Goal: Transaction & Acquisition: Purchase product/service

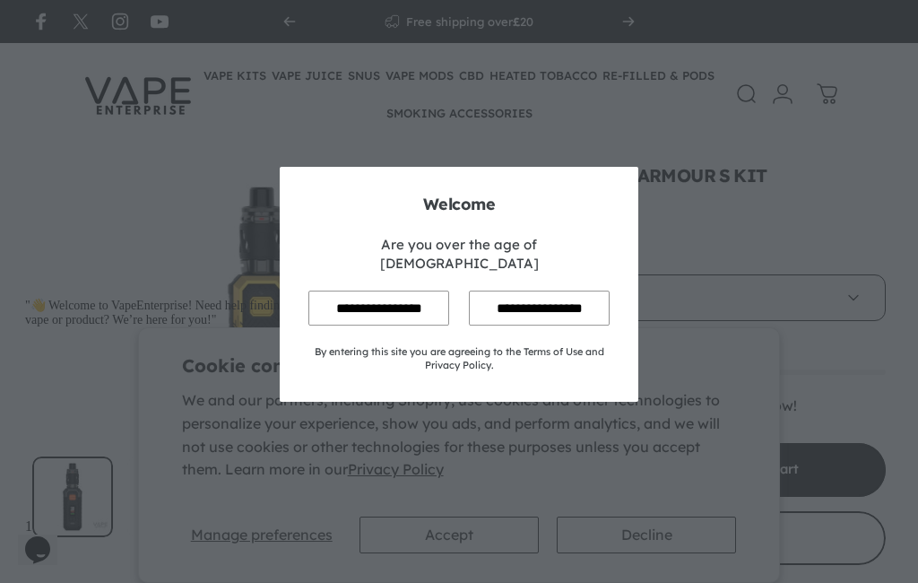
click at [390, 320] on input "**********" at bounding box center [378, 307] width 141 height 35
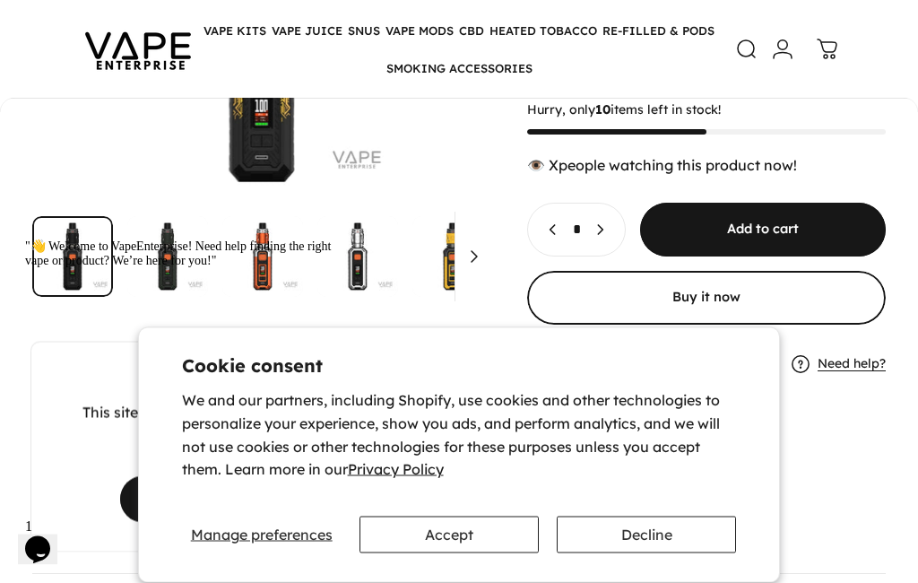
scroll to position [236, 0]
click at [862, 140] on cookie-banner "We use cookies This site uses cookies for better user experience and analytics.…" at bounding box center [459, 291] width 918 height 583
click at [853, 138] on cookie-banner "We use cookies This site uses cookies for better user experience and analytics.…" at bounding box center [459, 291] width 918 height 583
click at [459, 553] on button "Accept" at bounding box center [448, 534] width 179 height 37
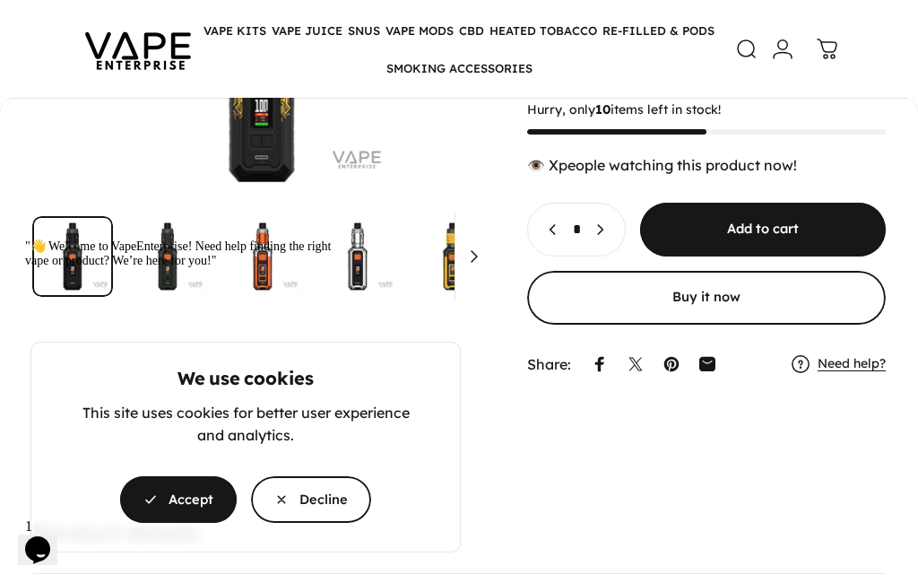
click at [860, 142] on cookie-banner "We use cookies This site uses cookies for better user experience and analytics.…" at bounding box center [459, 291] width 918 height 583
click at [857, 145] on cookie-banner "We use cookies This site uses cookies for better user experience and analytics.…" at bounding box center [459, 291] width 918 height 583
click at [801, 138] on cookie-banner "We use cookies This site uses cookies for better user experience and analytics.…" at bounding box center [459, 291] width 918 height 583
click at [626, 144] on cookie-banner "We use cookies This site uses cookies for better user experience and analytics.…" at bounding box center [459, 291] width 918 height 583
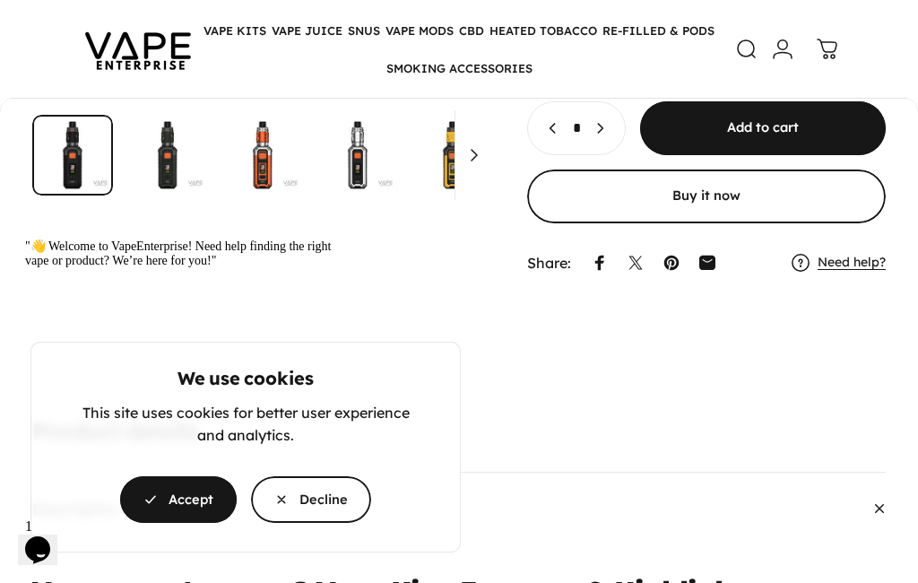
scroll to position [347, 0]
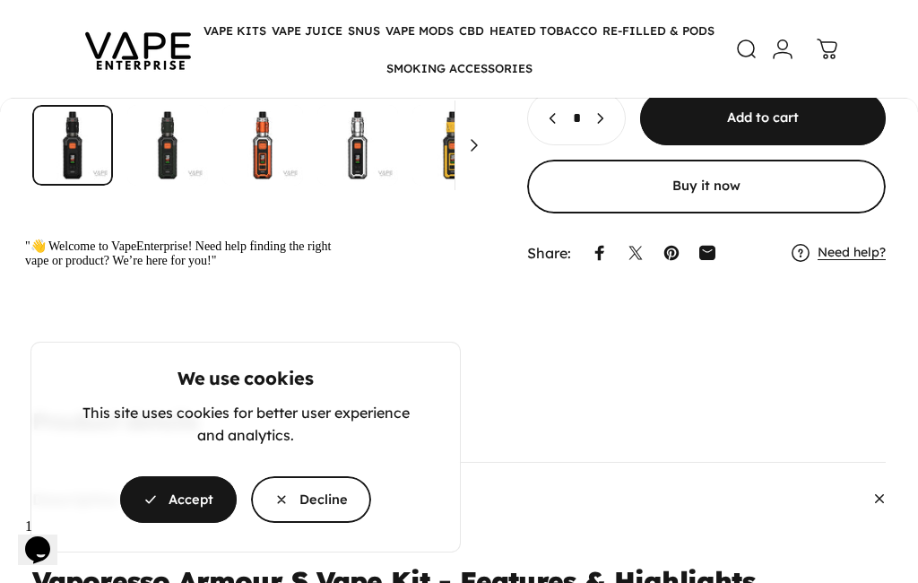
click at [167, 263] on div ""👋 Welcome to VapeEnterprise! Need help finding the right vape or product? We’r…" at bounding box center [186, 253] width 323 height 30
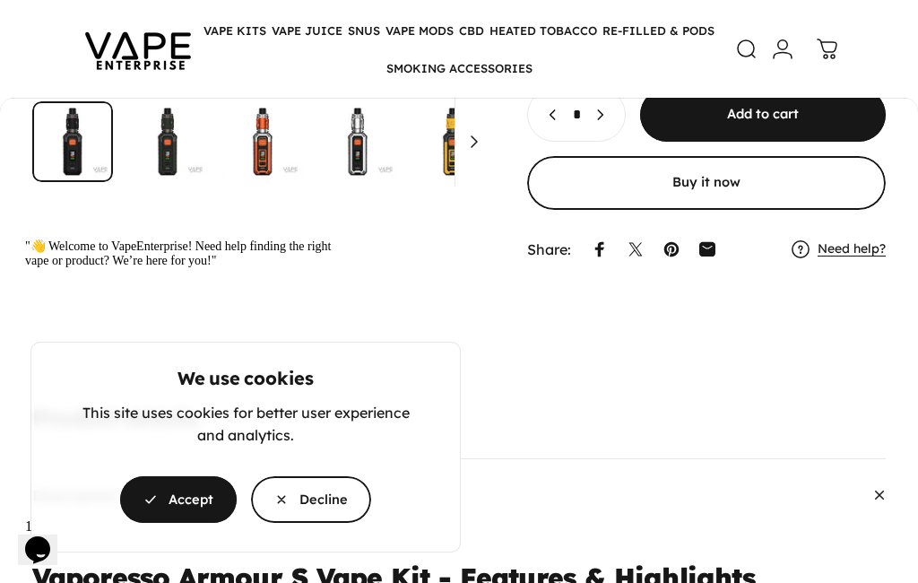
click at [478, 318] on cookie-banner "We use cookies This site uses cookies for better user experience and analytics.…" at bounding box center [459, 291] width 918 height 583
click at [489, 315] on cookie-banner "We use cookies This site uses cookies for better user experience and analytics.…" at bounding box center [459, 291] width 918 height 583
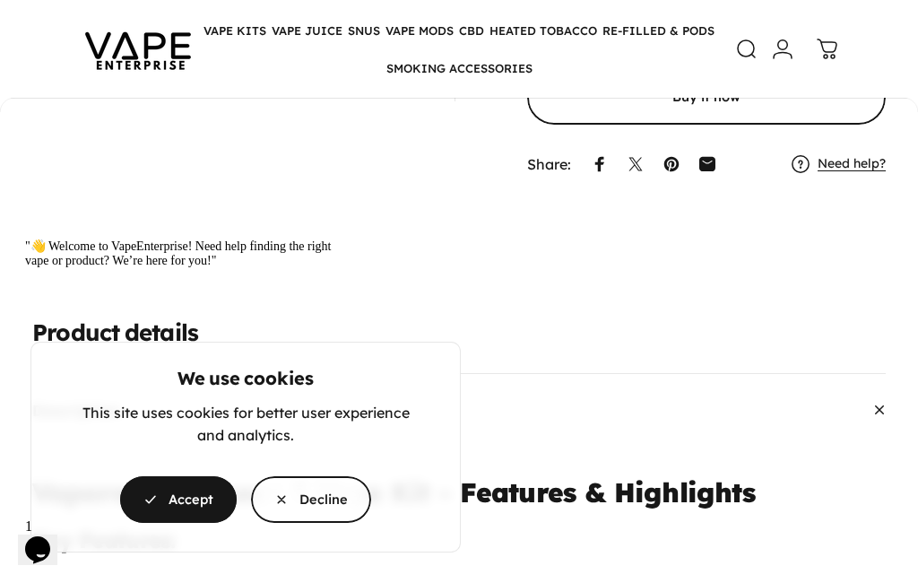
scroll to position [435, 0]
click at [25, 238] on icon "Chat attention grabber" at bounding box center [25, 238] width 0 height 0
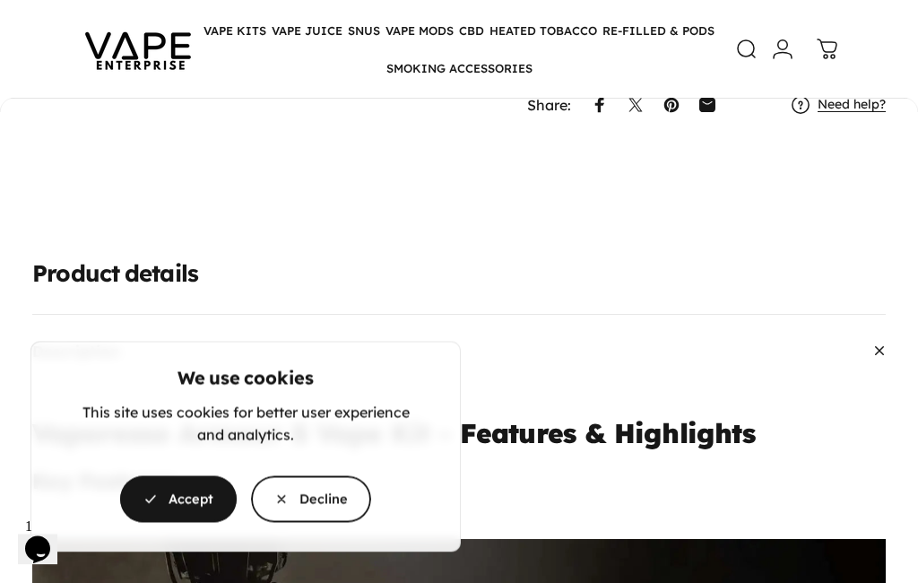
scroll to position [495, 0]
click at [183, 523] on button "Accept" at bounding box center [178, 499] width 117 height 47
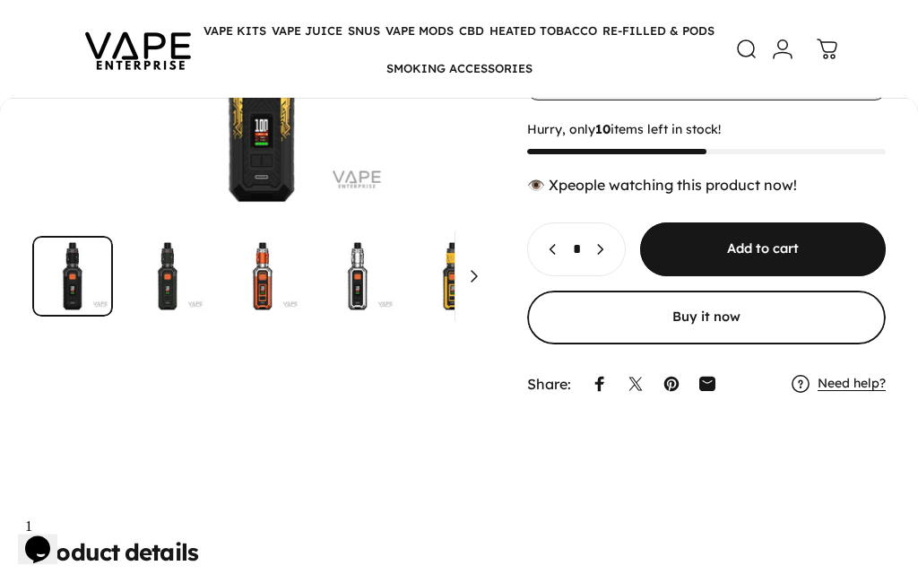
scroll to position [214, 0]
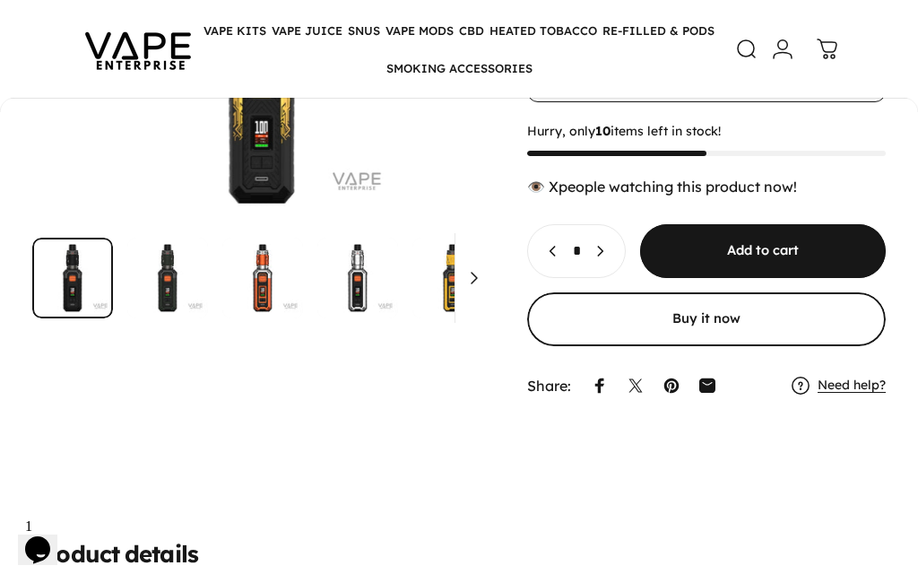
click at [853, 102] on select "**********" at bounding box center [706, 79] width 359 height 47
select select "**********"
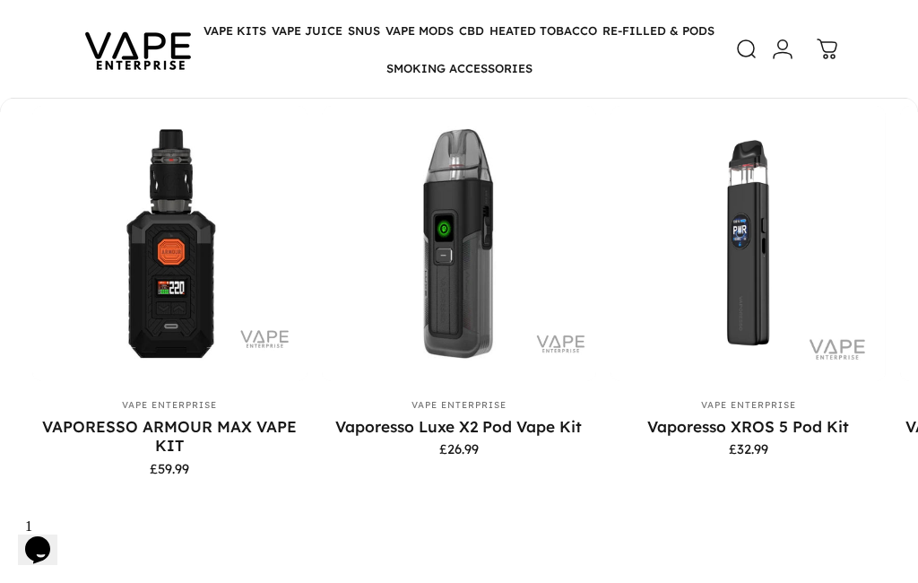
scroll to position [6740, 0]
